Goal: Find specific page/section: Find specific page/section

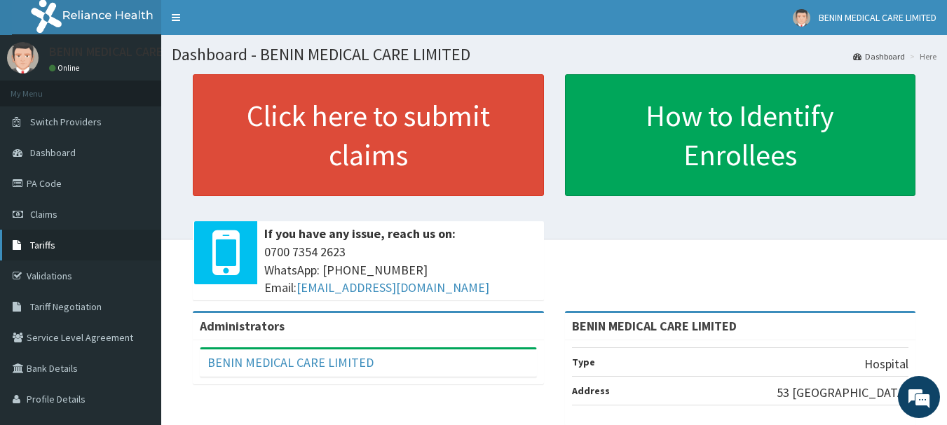
click at [83, 242] on link "Tariffs" at bounding box center [80, 245] width 161 height 31
drag, startPoint x: 83, startPoint y: 242, endPoint x: 88, endPoint y: 233, distance: 9.7
click at [83, 242] on link "Tariffs" at bounding box center [80, 245] width 161 height 31
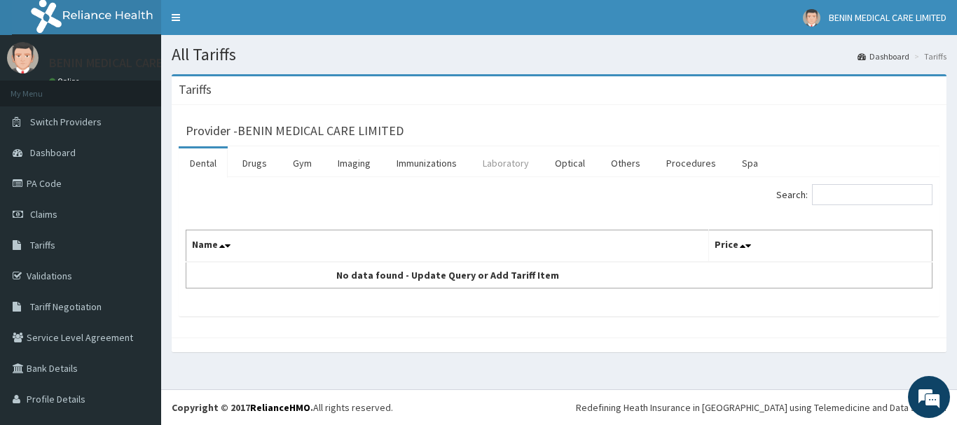
click at [517, 166] on link "Laboratory" at bounding box center [506, 163] width 69 height 29
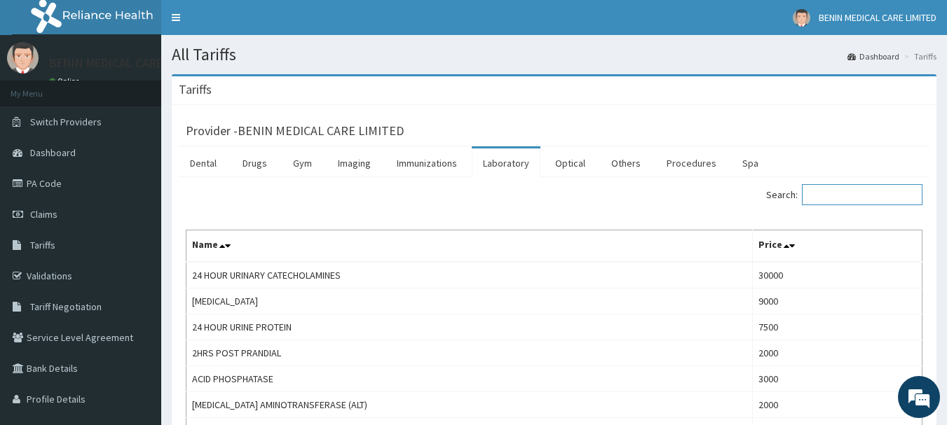
drag, startPoint x: 857, startPoint y: 204, endPoint x: 862, endPoint y: 197, distance: 9.0
click at [861, 200] on input "Search:" at bounding box center [862, 194] width 121 height 21
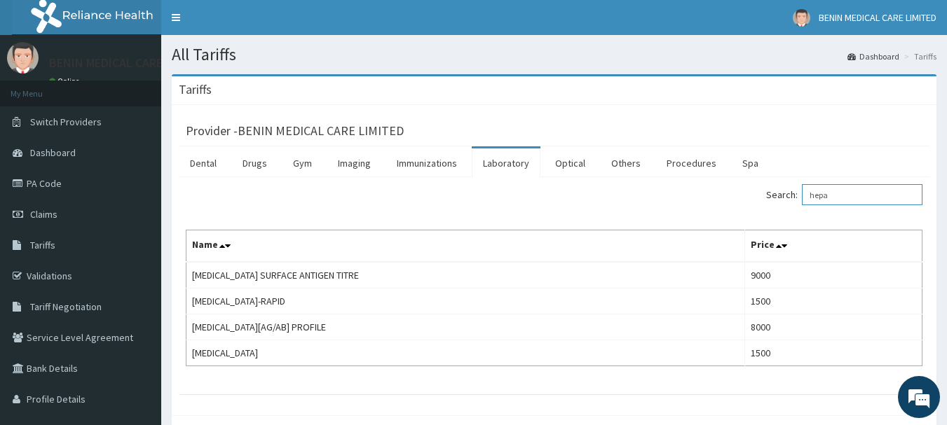
type input "hepa"
